Goal: Information Seeking & Learning: Find specific fact

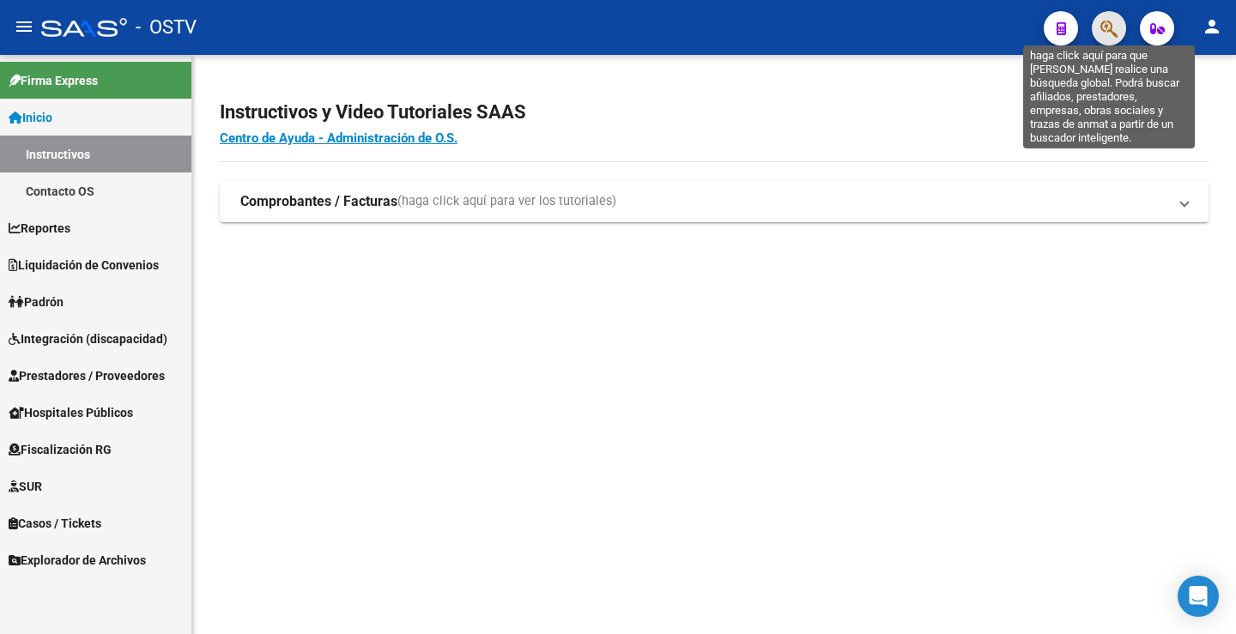
click at [1114, 32] on icon "button" at bounding box center [1108, 29] width 17 height 20
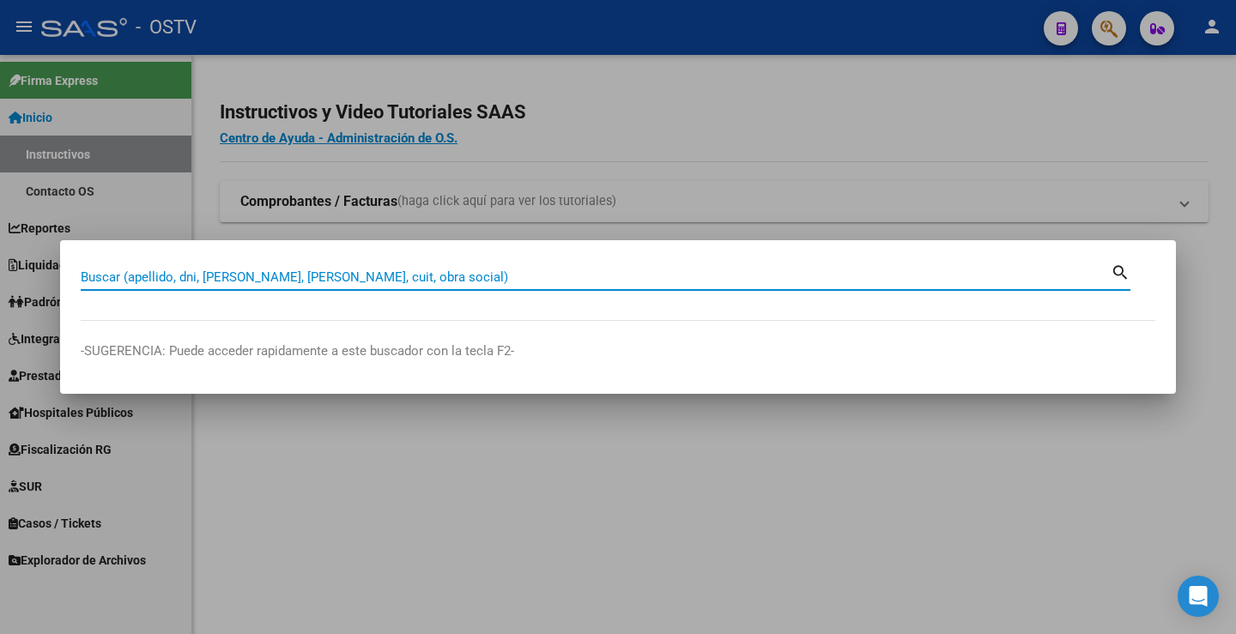
paste input "21103807"
type input "21103807"
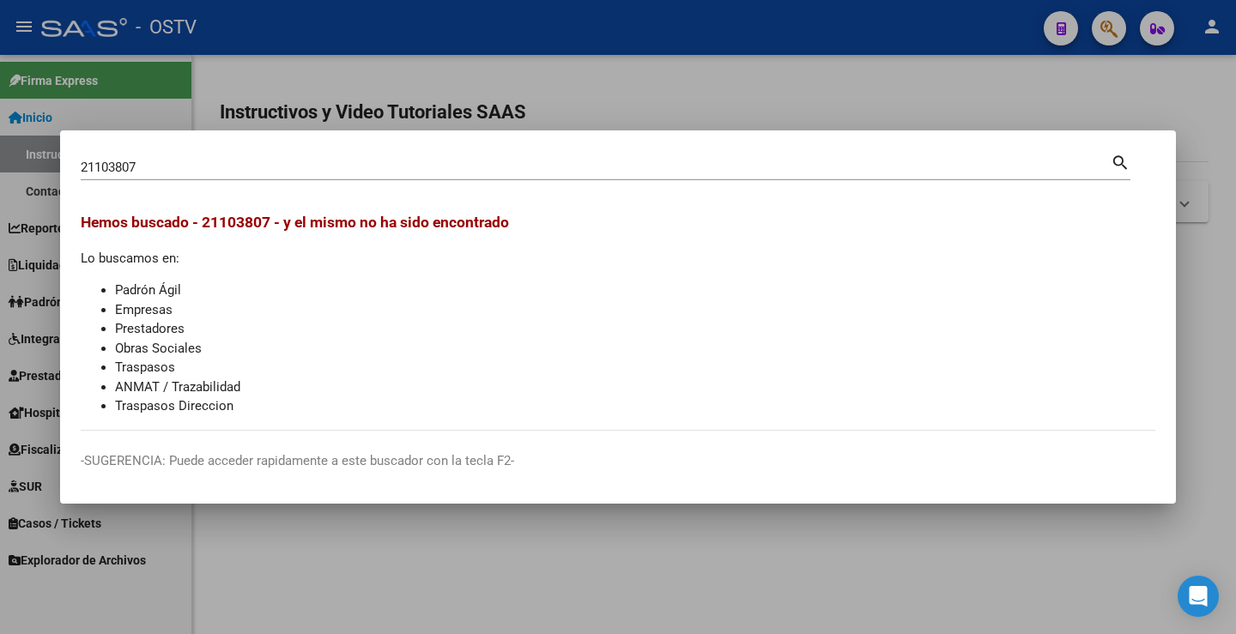
drag, startPoint x: 707, startPoint y: 103, endPoint x: 1025, endPoint y: 99, distance: 317.5
click at [709, 103] on div at bounding box center [618, 317] width 1236 height 634
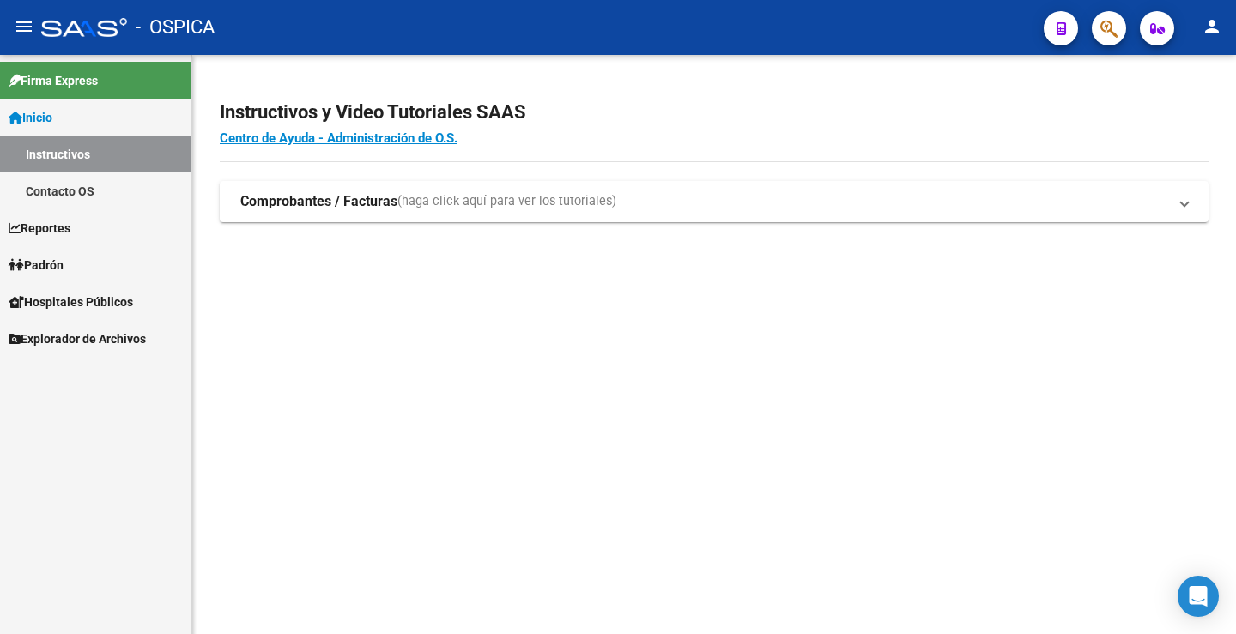
click at [1121, 22] on button "button" at bounding box center [1109, 28] width 34 height 34
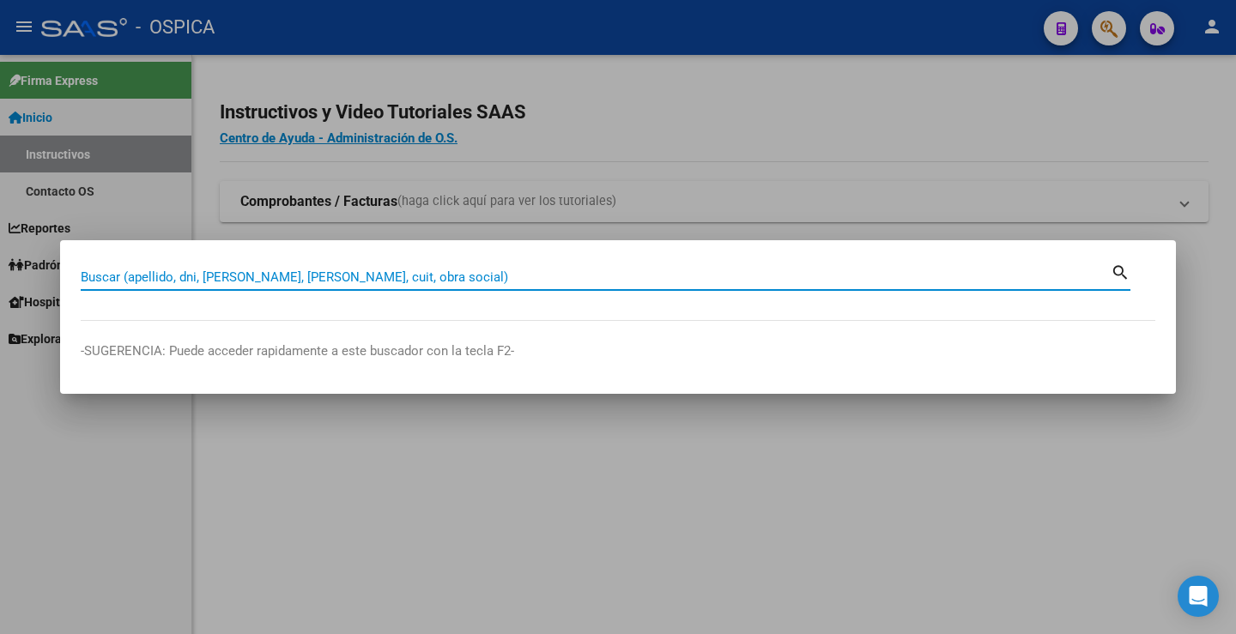
click at [629, 269] on input "Buscar (apellido, dni, [PERSON_NAME], [PERSON_NAME], cuit, obra social)" at bounding box center [596, 276] width 1030 height 15
type input "21103807"
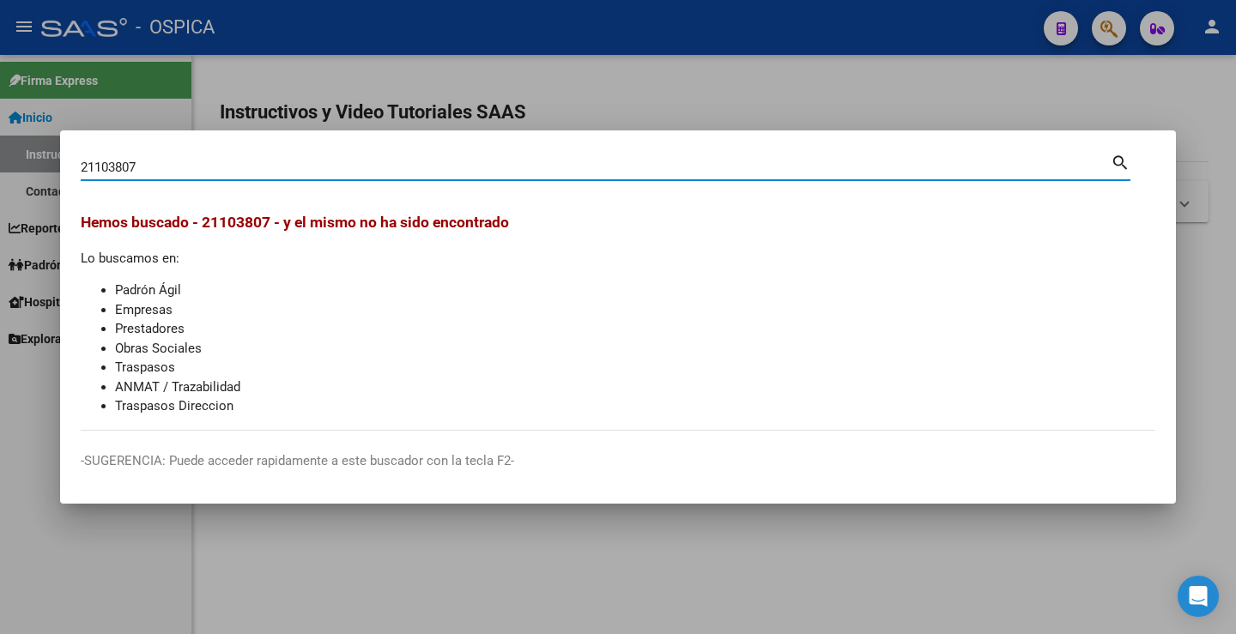
click at [892, 117] on div at bounding box center [618, 317] width 1236 height 634
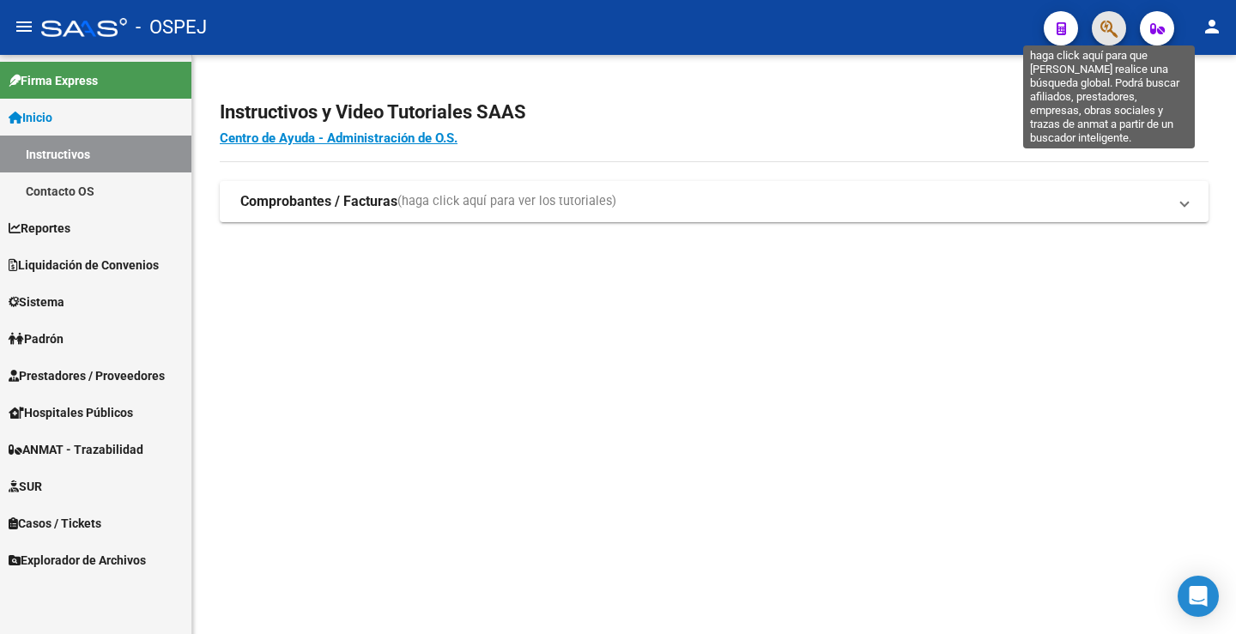
click at [1110, 33] on icon "button" at bounding box center [1108, 29] width 17 height 20
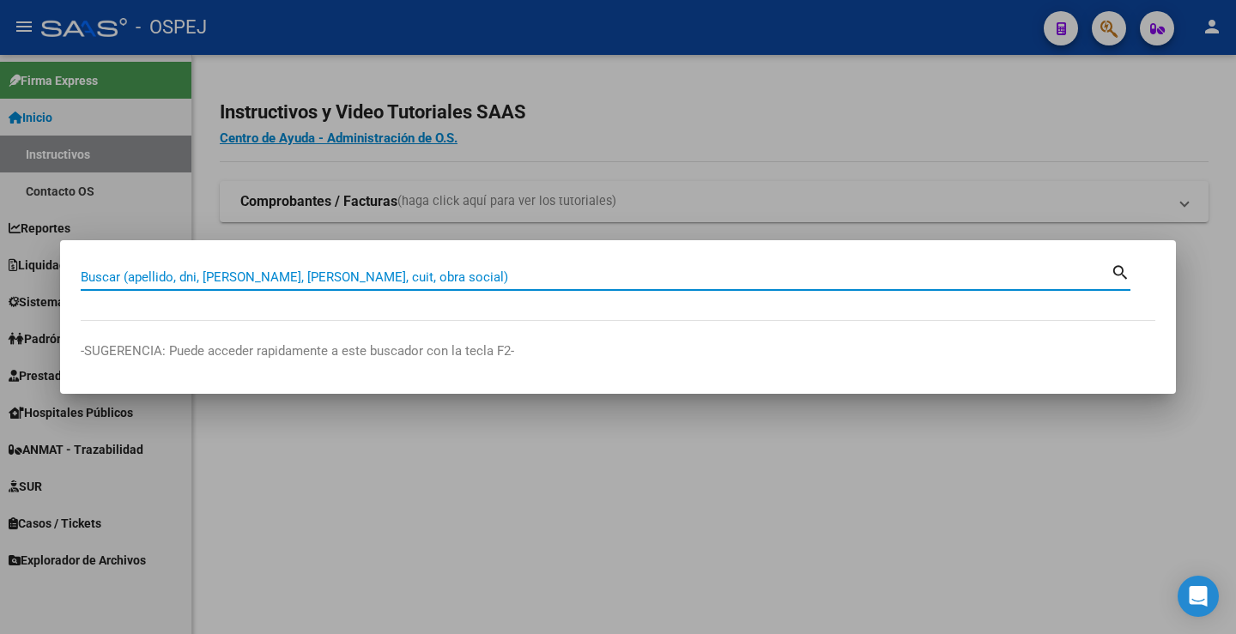
click at [656, 275] on input "Buscar (apellido, dni, [PERSON_NAME], [PERSON_NAME], cuit, obra social)" at bounding box center [596, 276] width 1030 height 15
paste input "21103807"
type input "21103807"
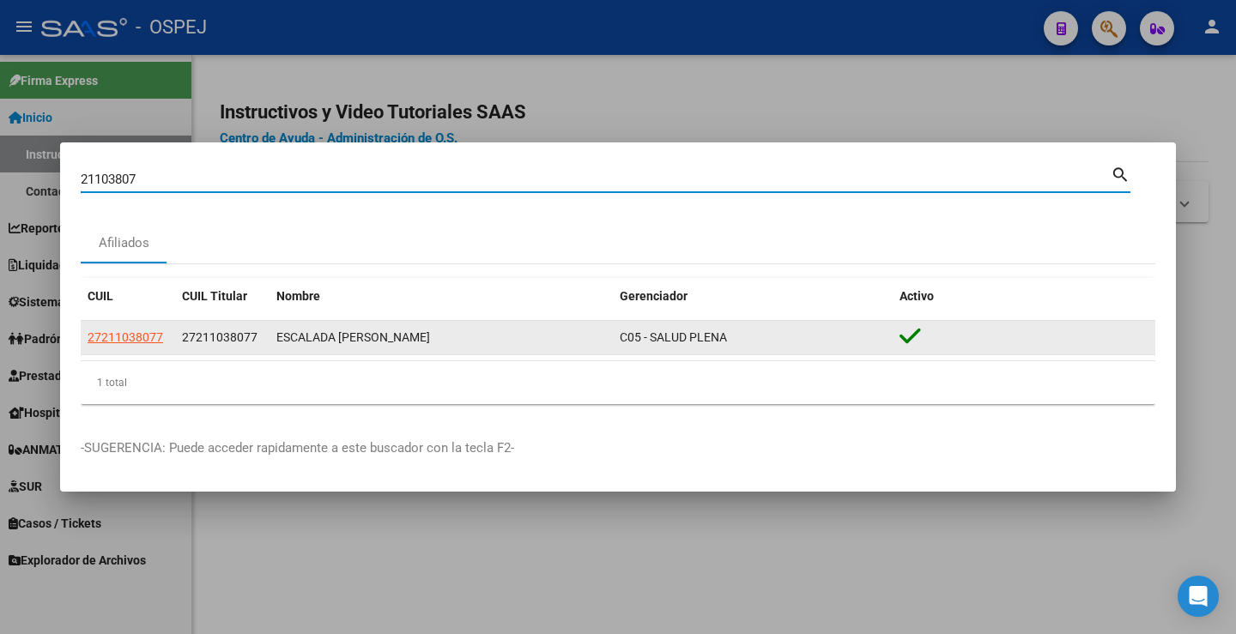
click at [797, 342] on div "C05 - SALUD PLENA" at bounding box center [753, 338] width 266 height 20
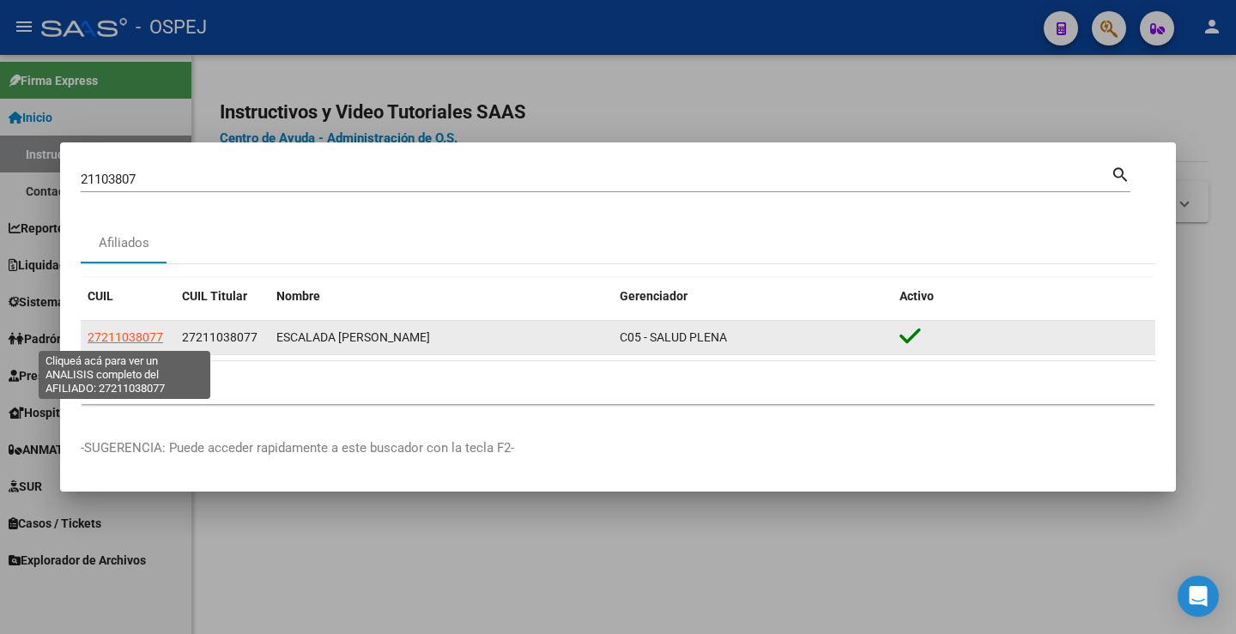
click at [136, 334] on span "27211038077" at bounding box center [126, 337] width 76 height 14
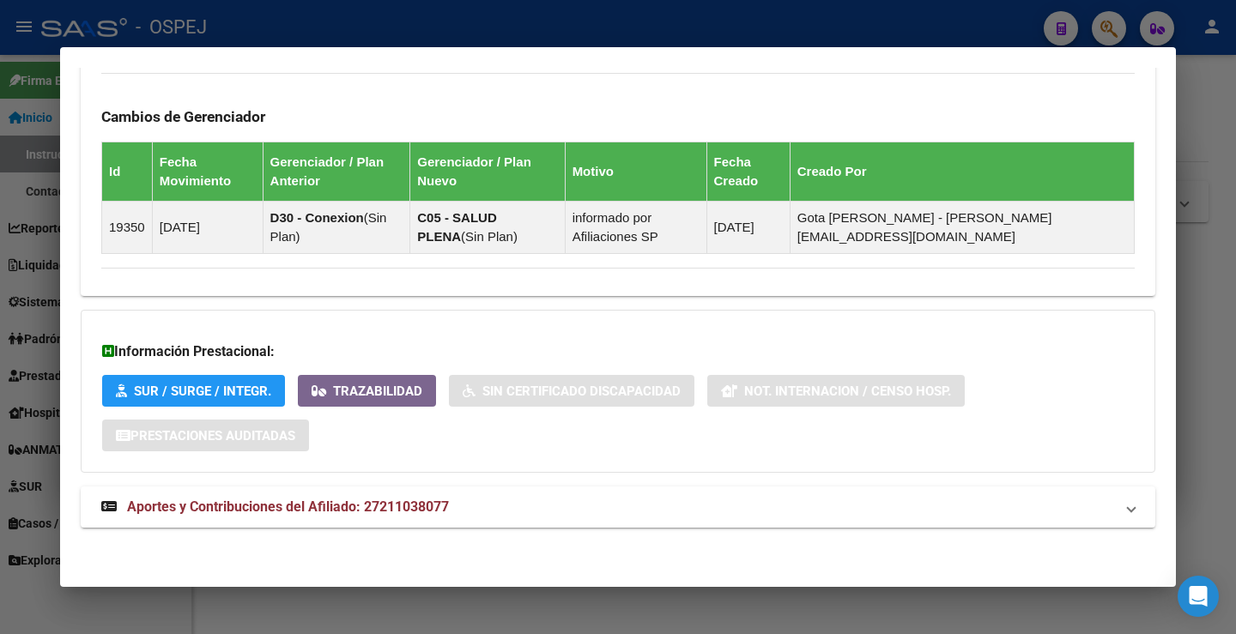
scroll to position [928, 0]
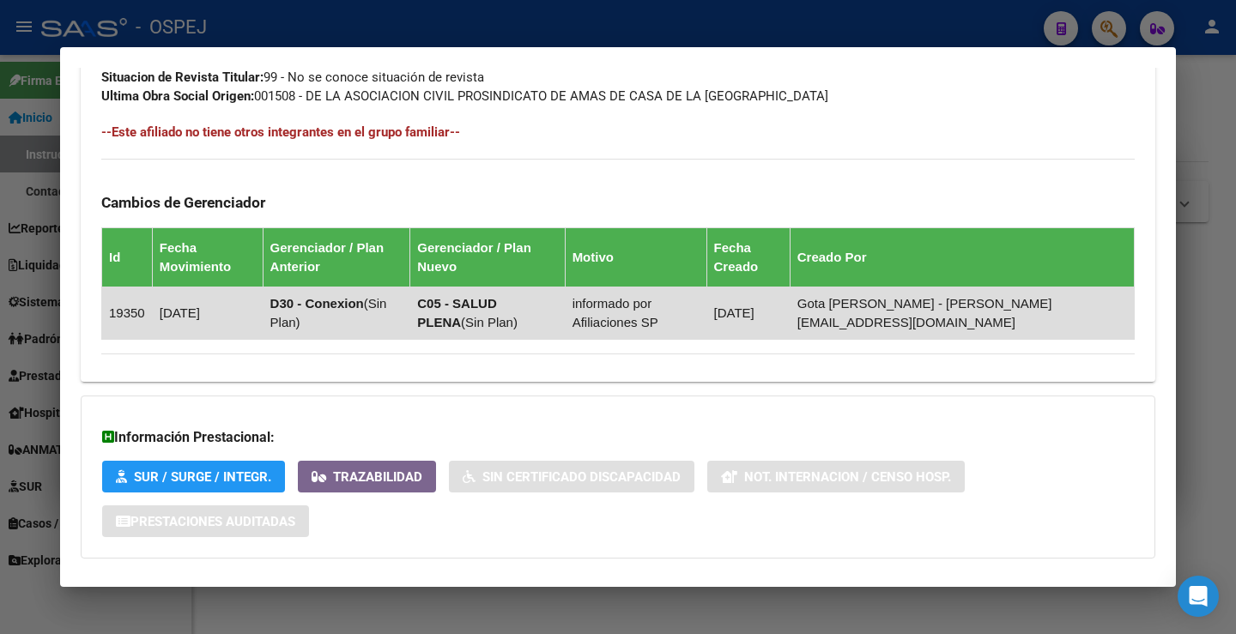
drag, startPoint x: 325, startPoint y: 305, endPoint x: 362, endPoint y: 297, distance: 37.7
click at [361, 297] on strong "D30 - Conexion" at bounding box center [317, 303] width 94 height 15
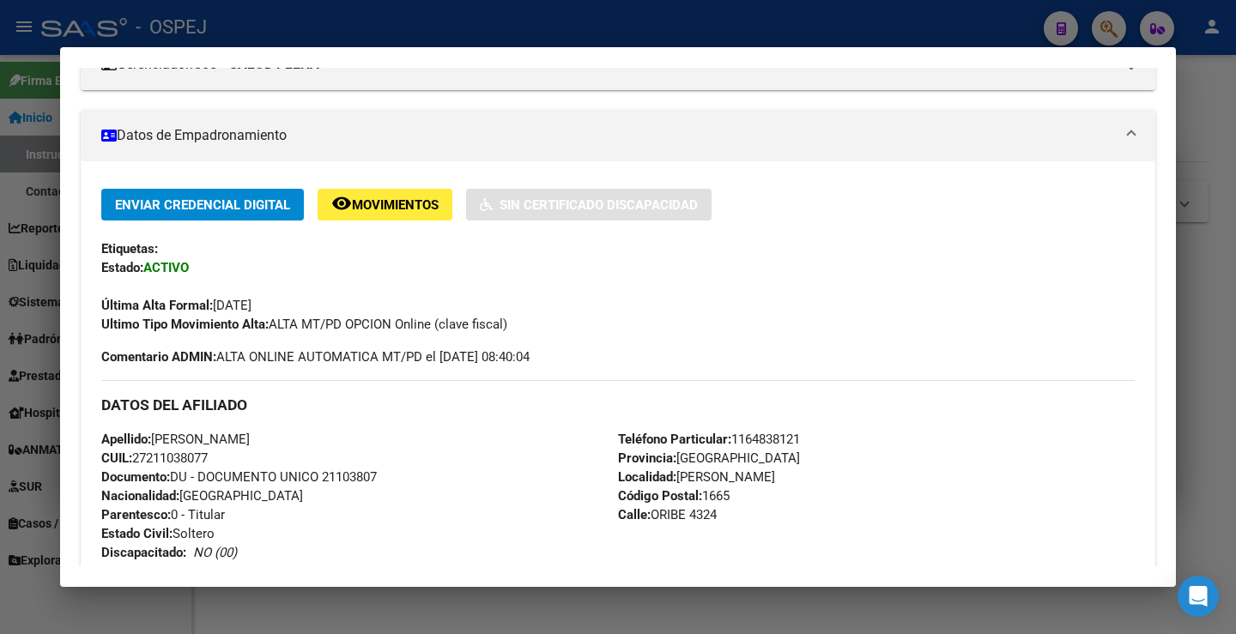
scroll to position [343, 0]
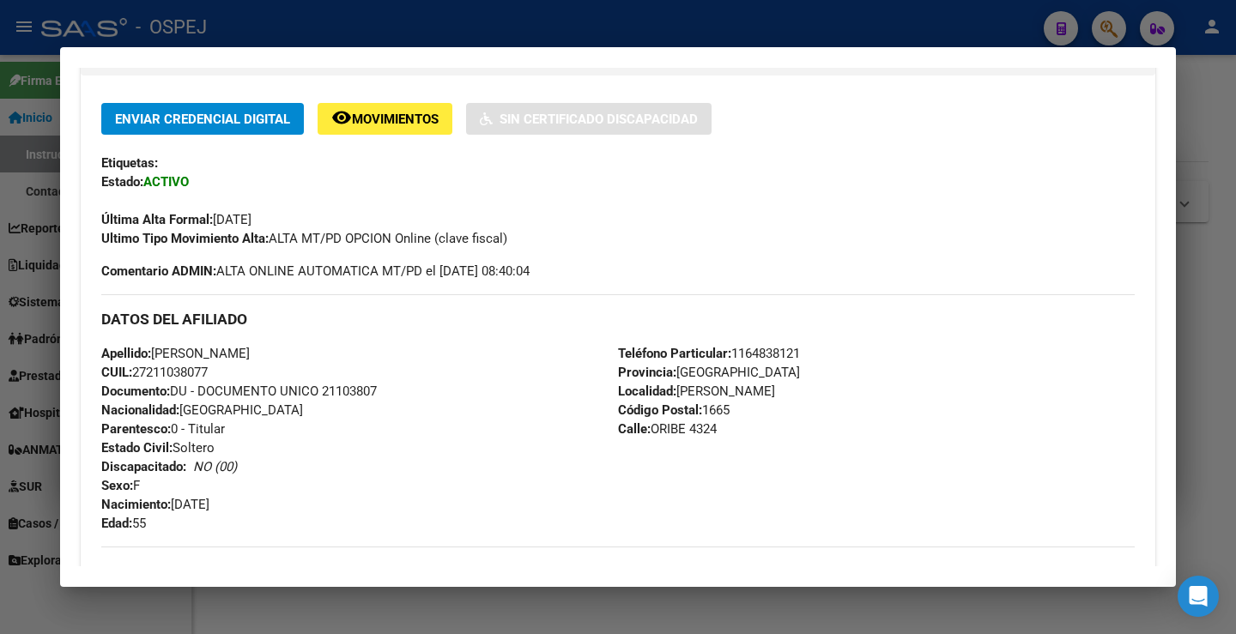
click at [231, 353] on span "Apellido: [PERSON_NAME]" at bounding box center [175, 353] width 148 height 15
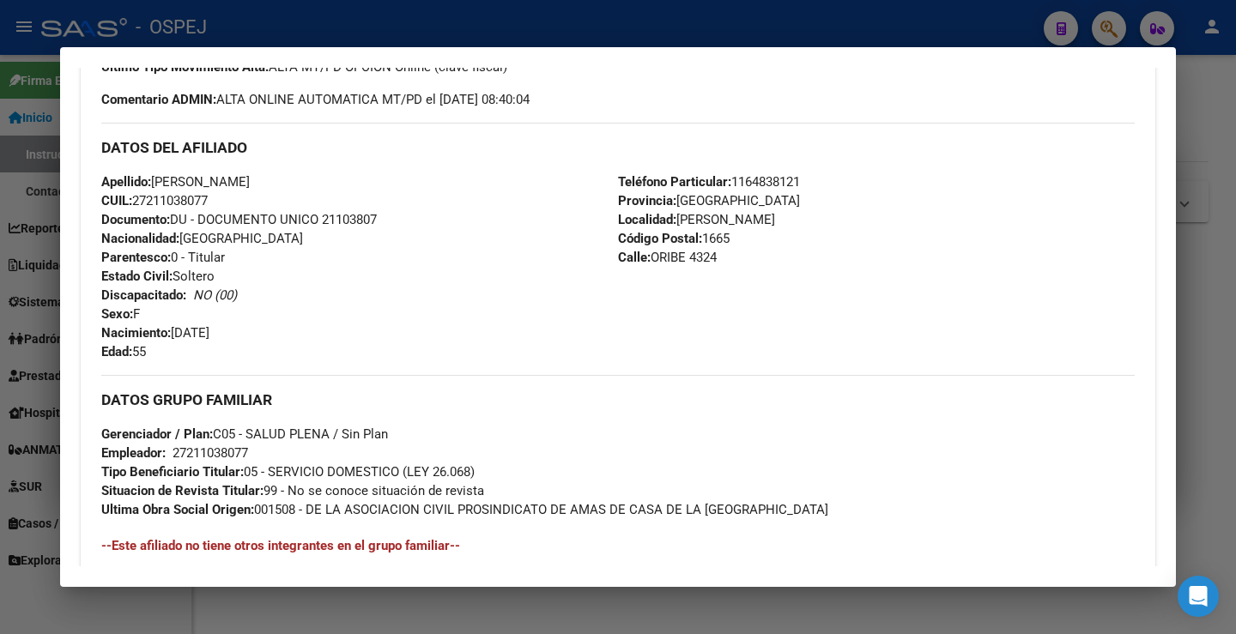
click at [162, 198] on span "CUIL: 27211038077" at bounding box center [154, 200] width 106 height 15
copy span "27211038077"
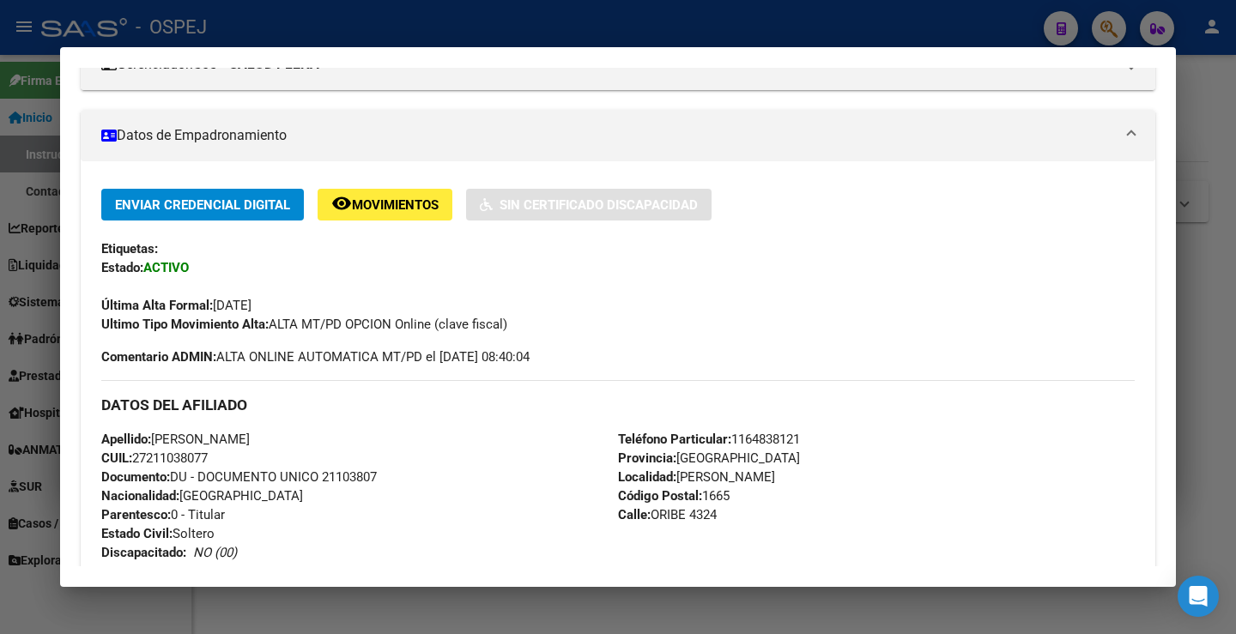
scroll to position [0, 0]
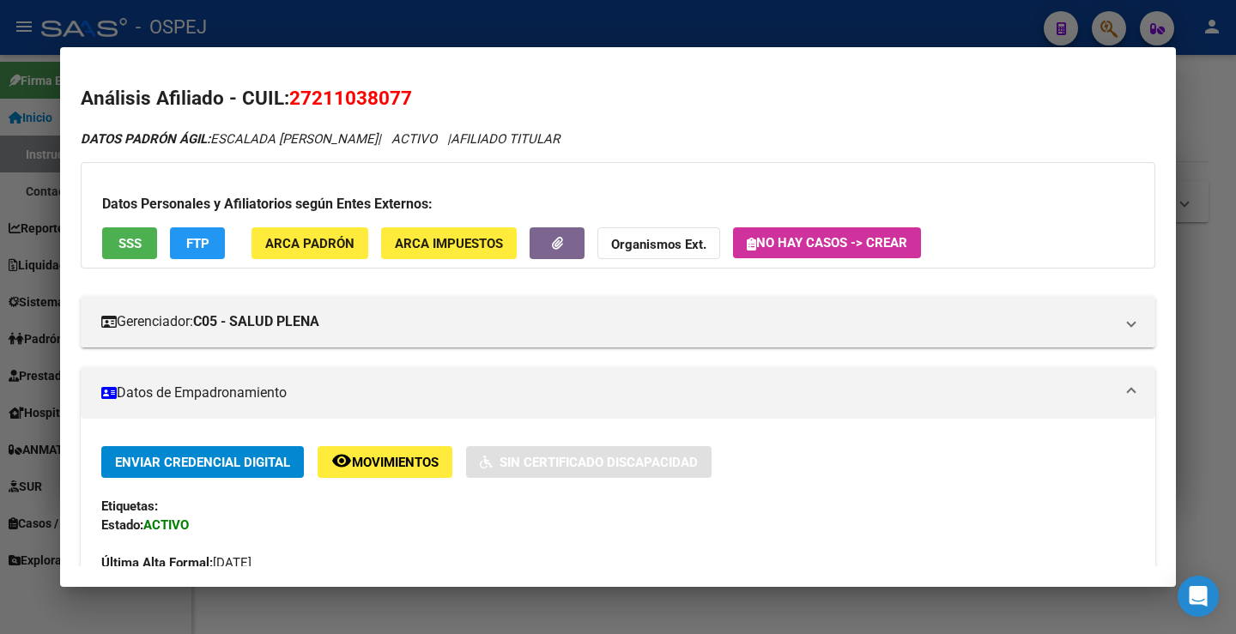
drag, startPoint x: 316, startPoint y: 98, endPoint x: 406, endPoint y: 94, distance: 90.2
click at [406, 94] on span "27211038077" at bounding box center [350, 98] width 123 height 22
copy span "21103807"
